Goal: Browse casually: Explore the website without a specific task or goal

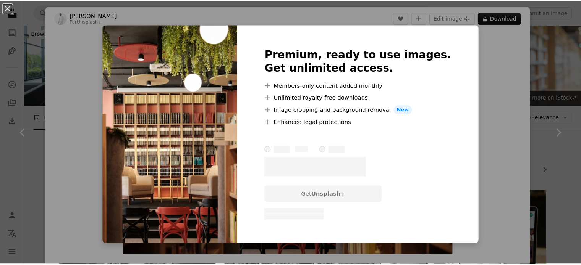
scroll to position [382, 0]
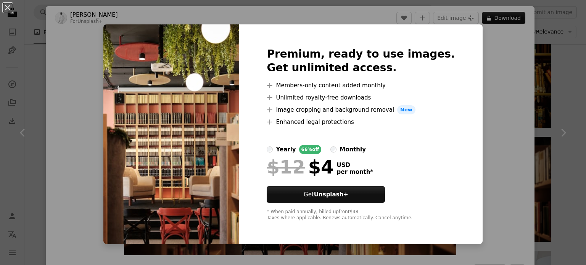
click at [483, 54] on div "An X shape Premium, ready to use images. Get unlimited access. A plus sign Memb…" at bounding box center [293, 132] width 586 height 265
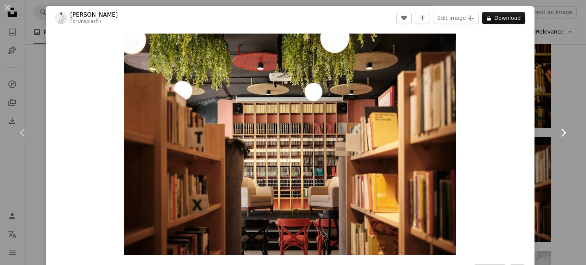
click at [562, 132] on icon at bounding box center [564, 133] width 5 height 8
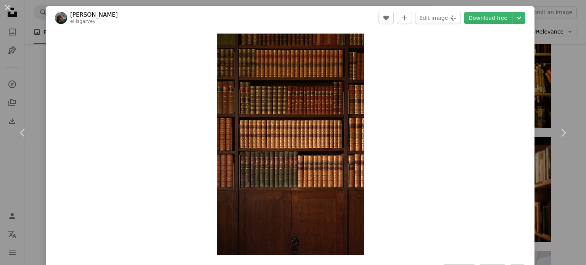
click at [552, 45] on div "An X shape Chevron left Chevron right [PERSON_NAME] eilisgarvey A heart A plus …" at bounding box center [293, 132] width 586 height 265
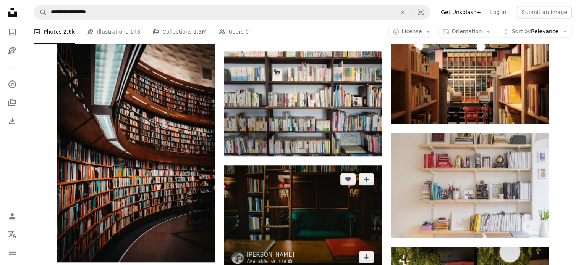
scroll to position [534, 0]
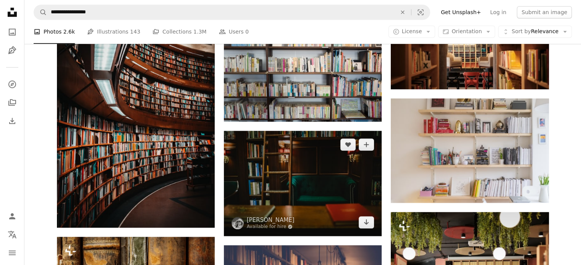
click at [314, 172] on img at bounding box center [303, 183] width 158 height 105
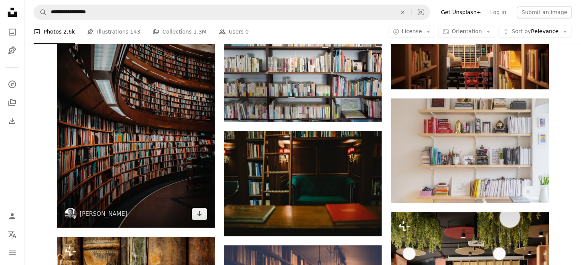
click at [150, 157] on img at bounding box center [136, 117] width 158 height 221
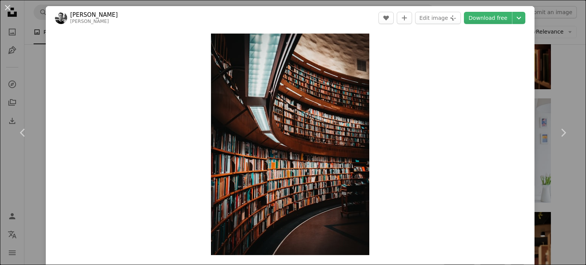
click at [562, 90] on div "An X shape Chevron left Chevron right [PERSON_NAME] emilwidlund A heart A plus …" at bounding box center [293, 132] width 586 height 265
